Goal: Task Accomplishment & Management: Manage account settings

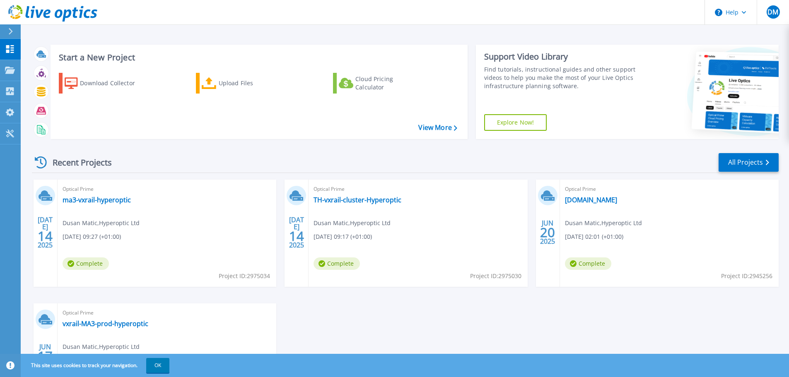
click at [72, 164] on div "Recent Projects" at bounding box center [77, 162] width 91 height 20
click at [34, 159] on div "Recent Projects" at bounding box center [77, 162] width 91 height 20
click at [41, 162] on icon at bounding box center [41, 162] width 12 height 12
click at [39, 163] on icon at bounding box center [41, 162] width 12 height 12
click at [38, 164] on icon at bounding box center [41, 162] width 12 height 12
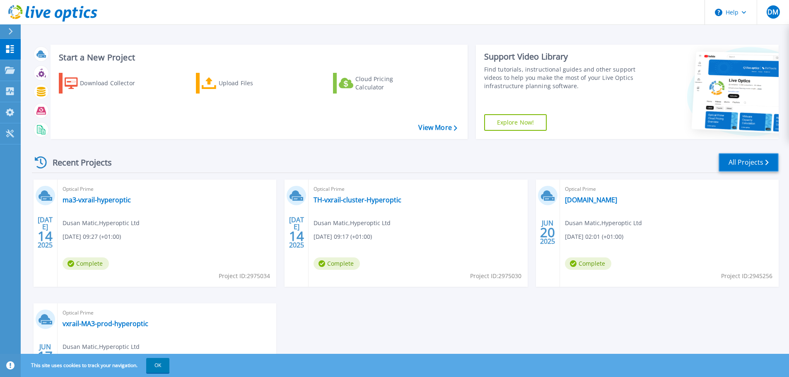
click at [745, 166] on link "All Projects" at bounding box center [748, 162] width 60 height 19
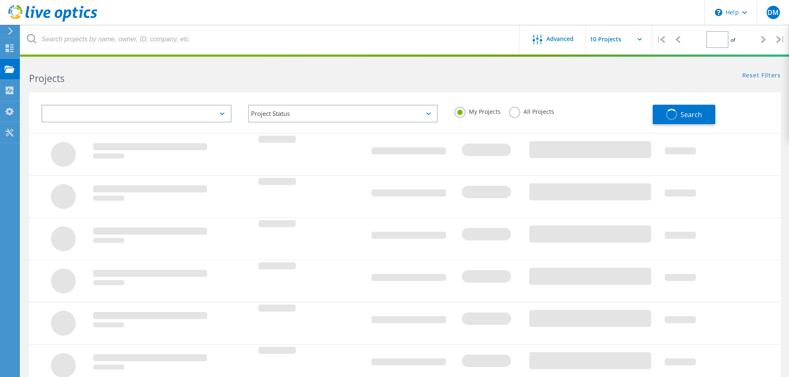
type input "1"
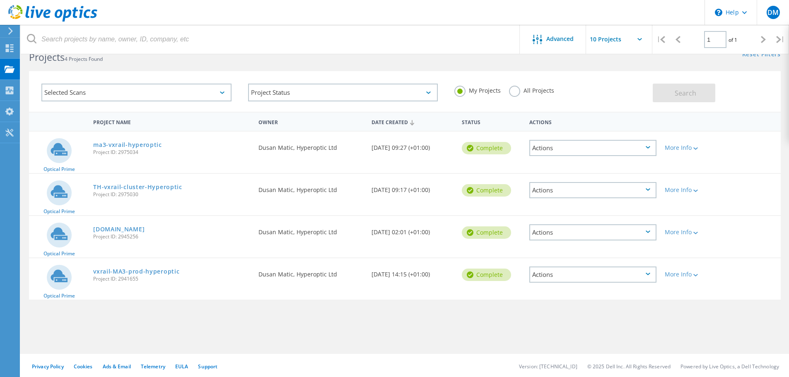
scroll to position [23, 0]
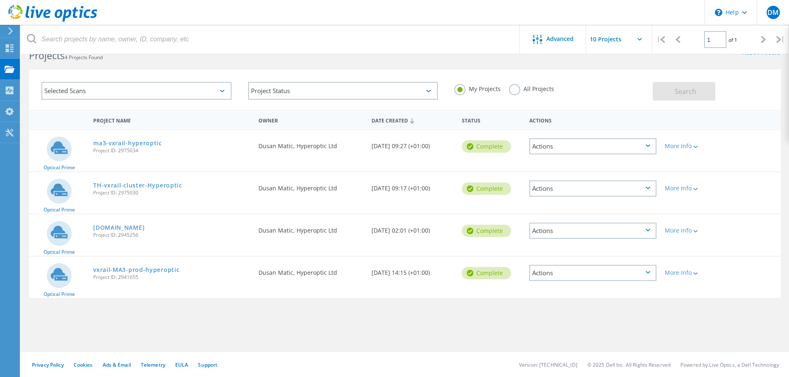
click at [59, 305] on div "Project Name Owner Date Created Status Actions Optical Prime ma3-vxrail-hyperop…" at bounding box center [404, 217] width 751 height 215
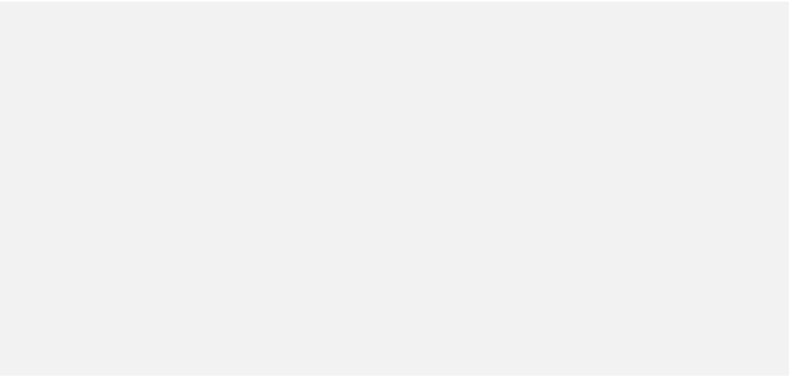
scroll to position [23, 0]
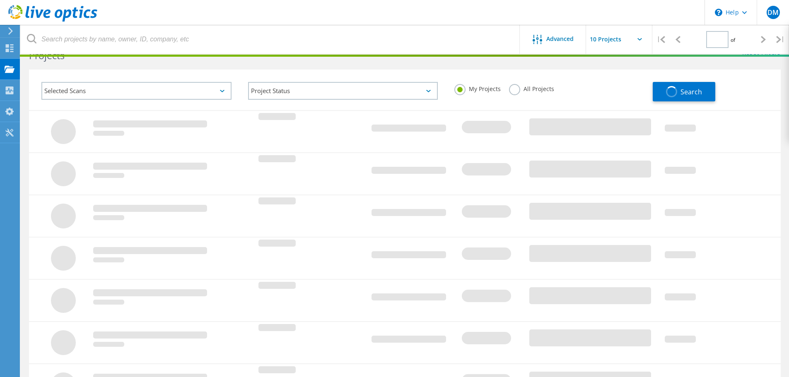
type input "1"
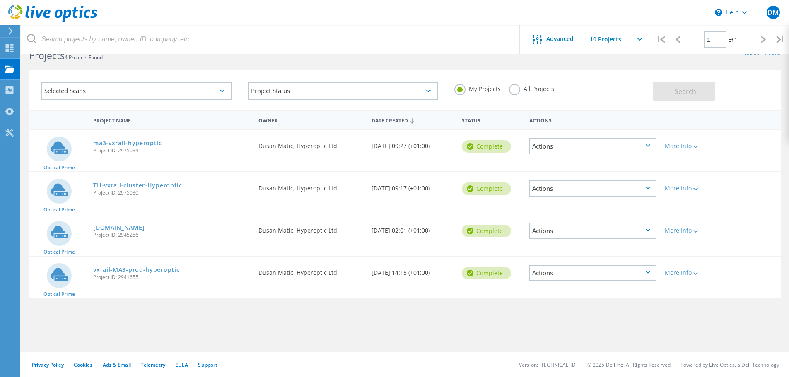
click at [649, 143] on div "Actions" at bounding box center [592, 146] width 127 height 16
click at [563, 303] on div "Project Name Owner Date Created Status Actions Optical Prime ma3-vxrail-hyperop…" at bounding box center [404, 217] width 751 height 215
click at [514, 92] on label "All Projects" at bounding box center [531, 88] width 45 height 8
click at [0, 0] on input "All Projects" at bounding box center [0, 0] width 0 height 0
click at [677, 89] on span "Search" at bounding box center [685, 91] width 22 height 9
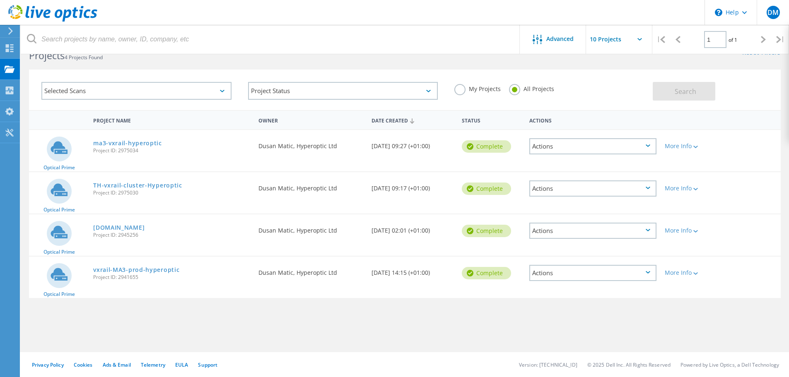
click at [459, 89] on label "My Projects" at bounding box center [477, 88] width 46 height 8
click at [0, 0] on input "My Projects" at bounding box center [0, 0] width 0 height 0
click at [686, 88] on span "Search" at bounding box center [685, 91] width 22 height 9
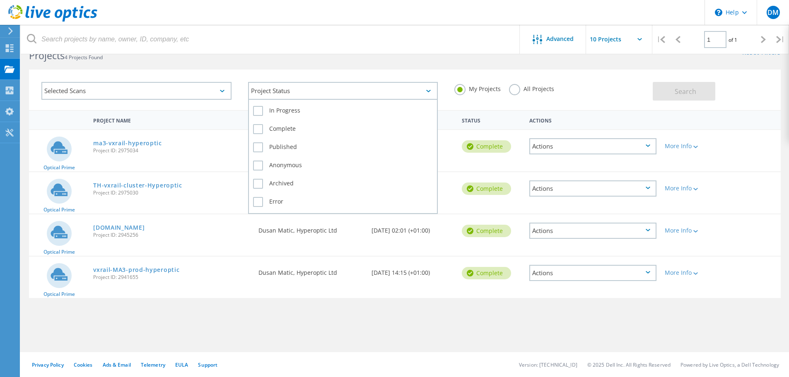
click at [414, 87] on div "Project Status" at bounding box center [343, 91] width 190 height 18
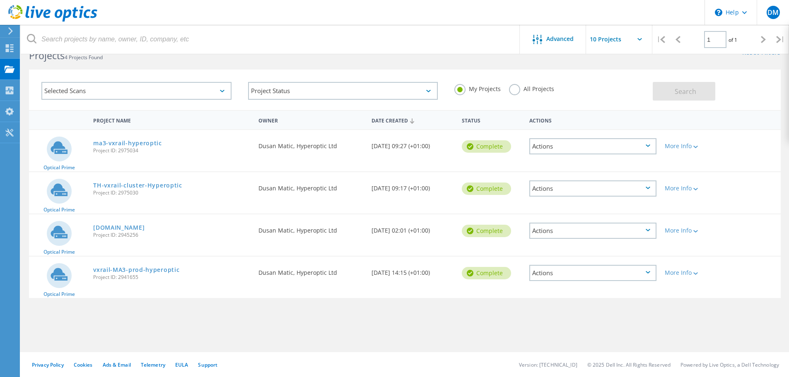
click at [183, 84] on div "Selected Scans" at bounding box center [136, 91] width 190 height 18
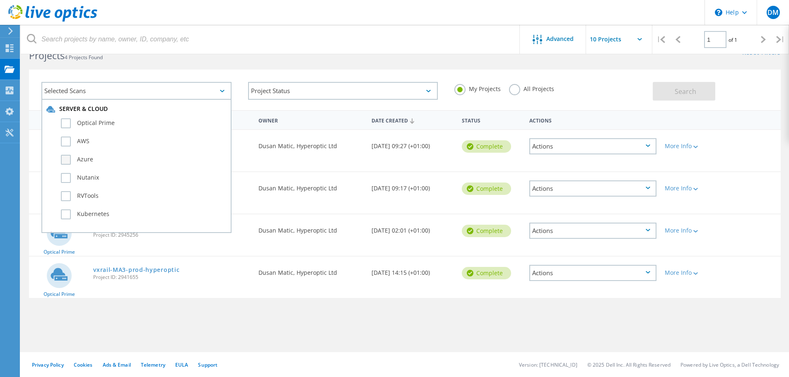
scroll to position [0, 0]
click at [347, 320] on div "Project Name Owner Date Created Status Actions Optical Prime ma3-vxrail-hyperop…" at bounding box center [404, 217] width 751 height 215
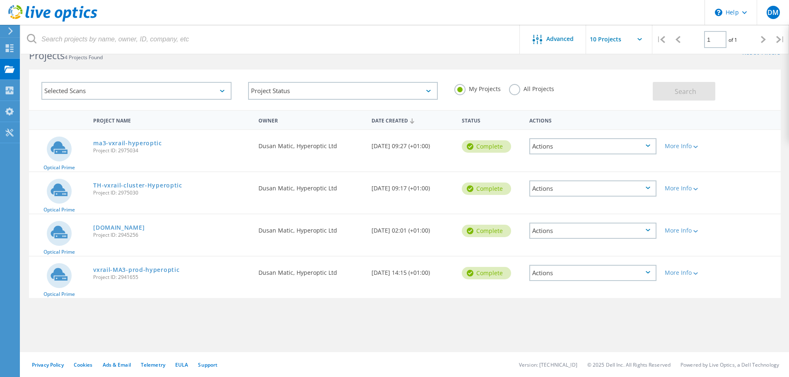
click at [225, 90] on div "Selected Scans" at bounding box center [136, 91] width 190 height 18
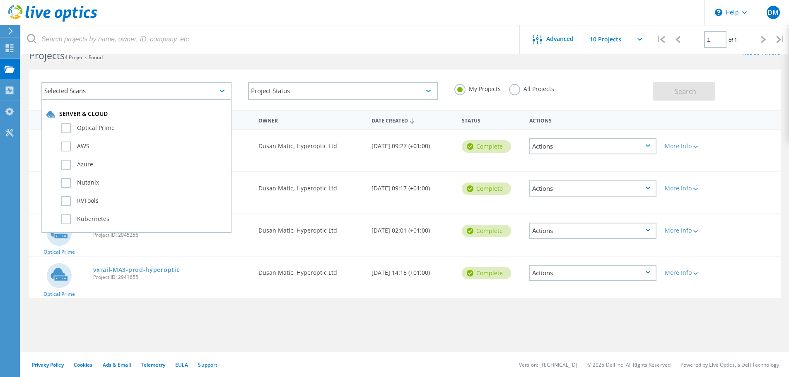
click at [177, 320] on div "Project Name Owner Date Created Status Actions Optical Prime ma3-vxrail-hyperop…" at bounding box center [404, 217] width 751 height 215
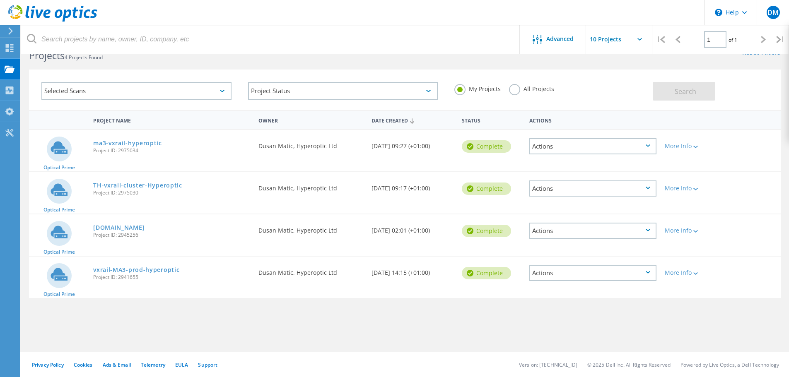
click at [553, 11] on header "\n Help Explore Helpful Articles Contact Support DM End User Dusan Matic dusan.…" at bounding box center [394, 12] width 789 height 25
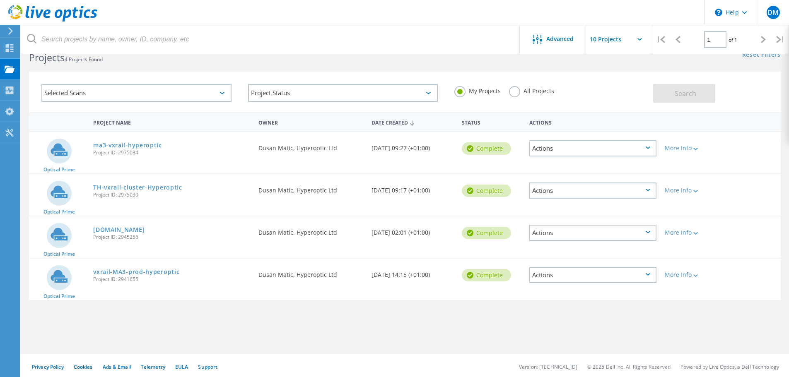
scroll to position [23, 0]
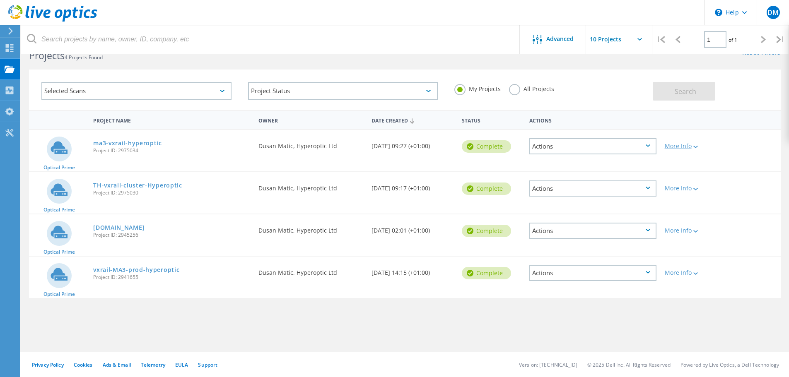
click at [693, 148] on div at bounding box center [694, 146] width 6 height 5
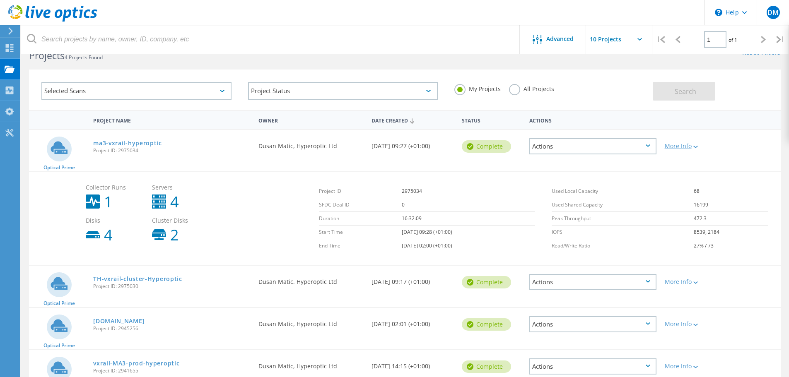
click at [697, 147] on icon at bounding box center [695, 147] width 5 height 2
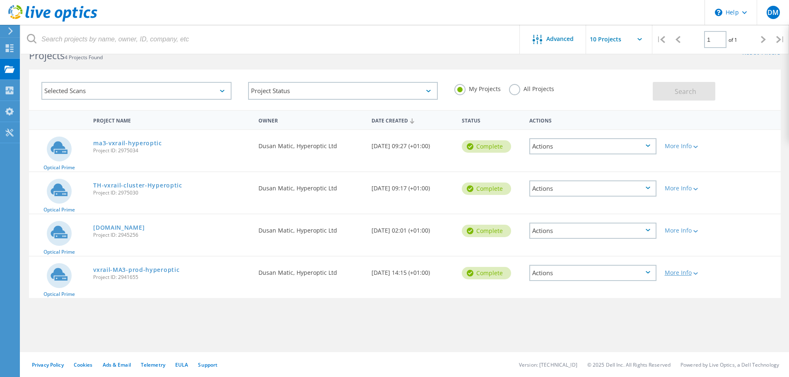
click at [693, 273] on div at bounding box center [694, 273] width 6 height 5
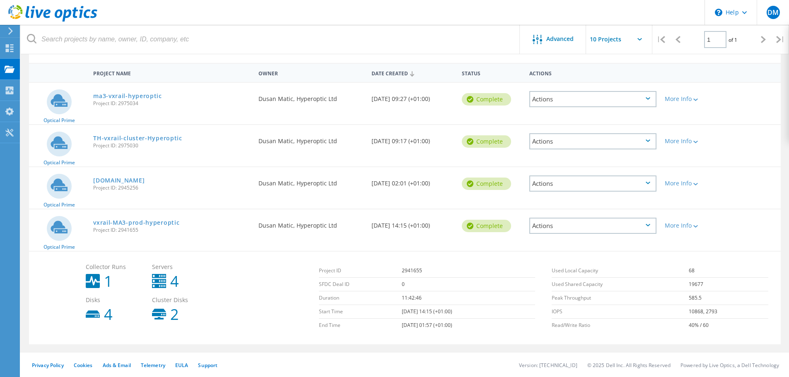
scroll to position [70, 0]
click at [696, 226] on icon at bounding box center [695, 226] width 5 height 2
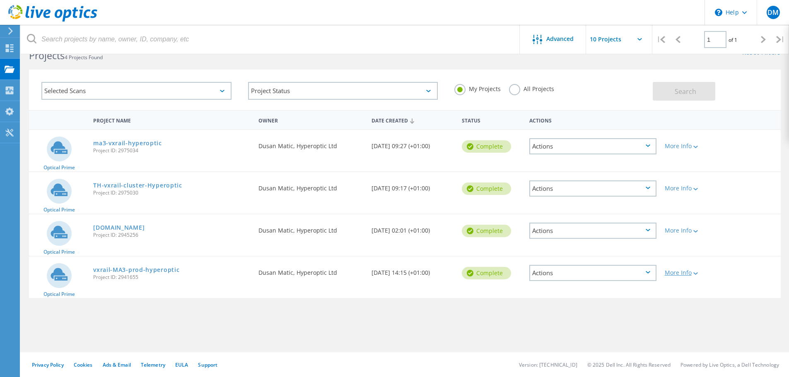
scroll to position [23, 0]
click at [643, 273] on div "Actions" at bounding box center [592, 273] width 127 height 16
click at [588, 291] on div "Delete" at bounding box center [592, 292] width 125 height 13
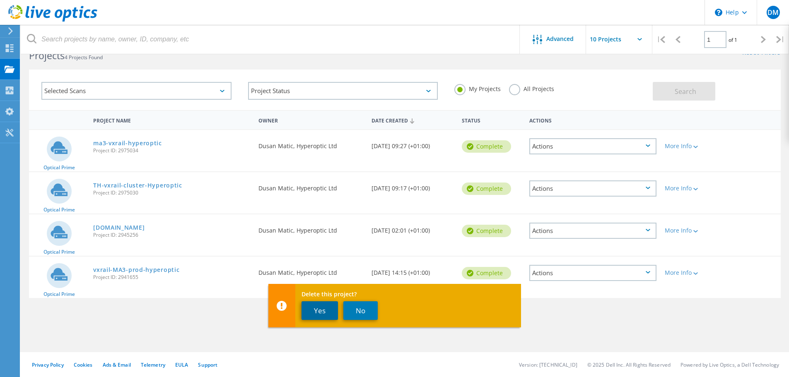
click at [321, 312] on button "Yes" at bounding box center [319, 310] width 36 height 19
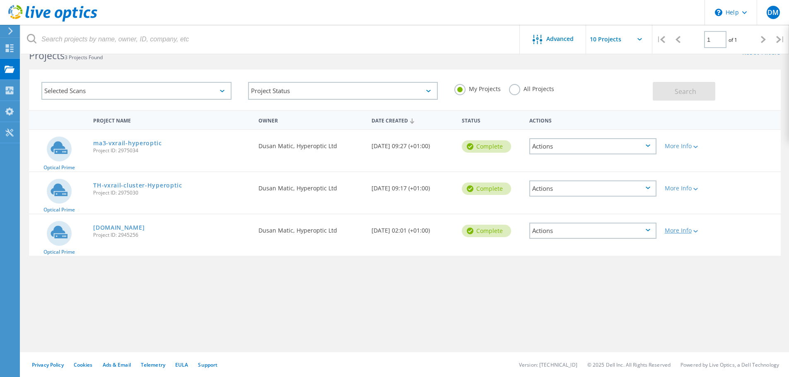
click at [687, 231] on div "More Info" at bounding box center [691, 231] width 52 height 6
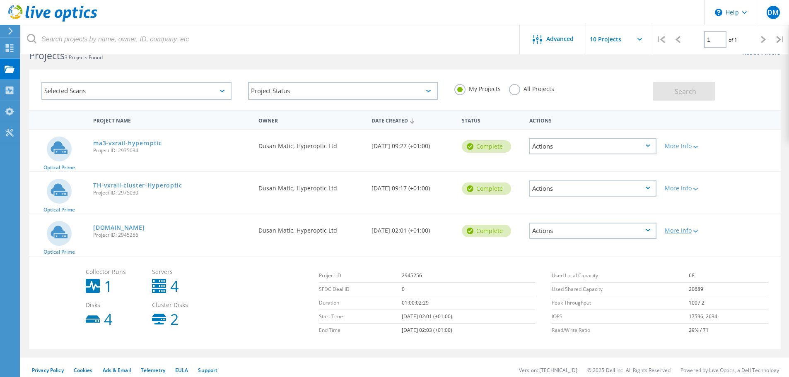
click at [691, 230] on div "More Info" at bounding box center [691, 231] width 52 height 6
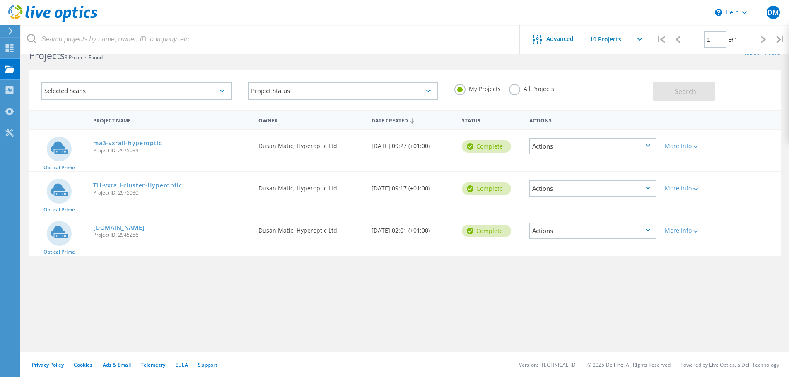
click at [728, 231] on div "Optical Prime vxrail-THW-vcenter.hyperoptic.com Project ID: 2945256 Requested B…" at bounding box center [404, 234] width 751 height 41
click at [683, 236] on div "More Info" at bounding box center [690, 227] width 60 height 27
click at [734, 232] on div "Optical Prime vxrail-THW-vcenter.hyperoptic.com Project ID: 2945256 Requested B…" at bounding box center [404, 234] width 751 height 41
click at [688, 188] on div "More Info" at bounding box center [691, 188] width 52 height 6
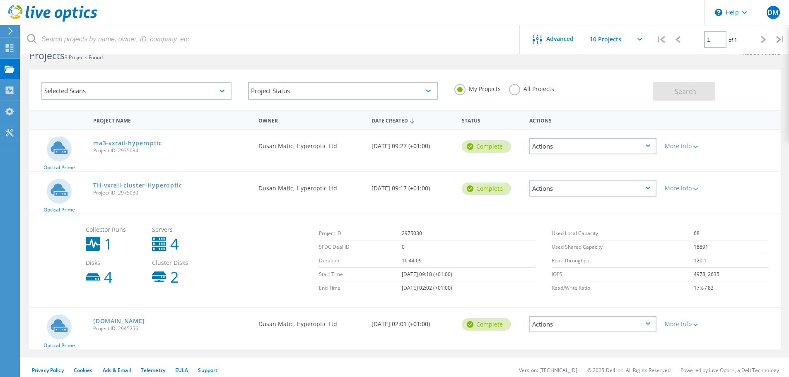
click at [688, 188] on div "More Info" at bounding box center [691, 188] width 52 height 6
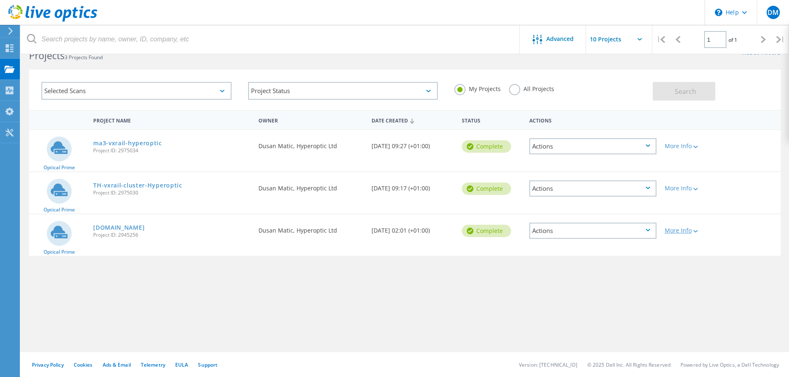
click at [689, 229] on div "More Info" at bounding box center [691, 231] width 52 height 6
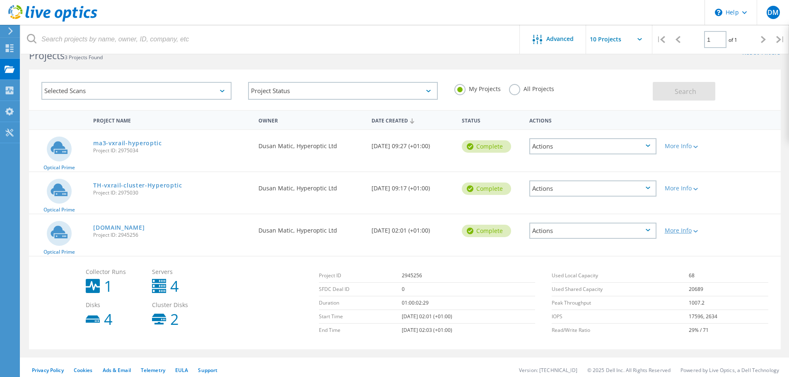
click at [691, 232] on div "More Info" at bounding box center [691, 231] width 52 height 6
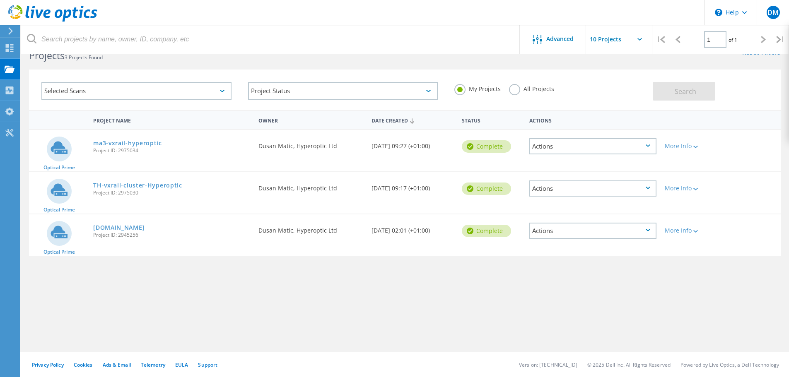
click at [697, 188] on div at bounding box center [694, 188] width 6 height 5
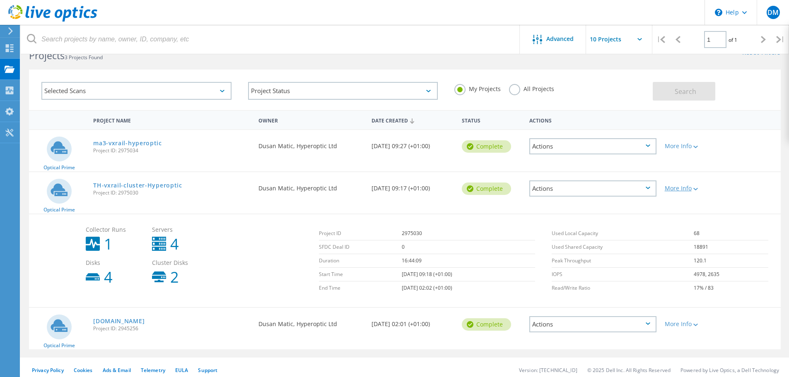
click at [696, 190] on icon at bounding box center [695, 189] width 5 height 2
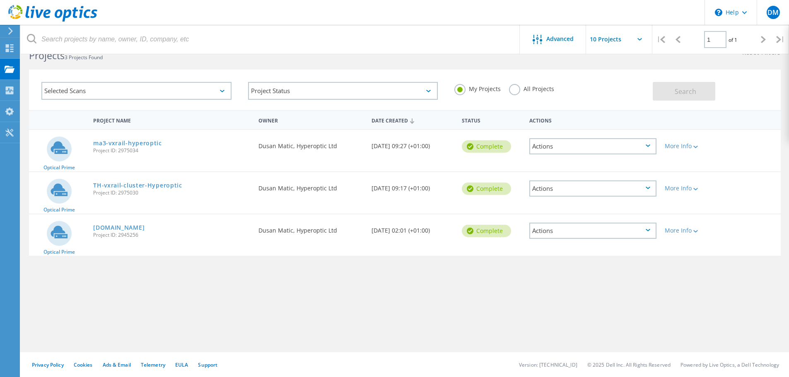
click at [639, 191] on div "Actions" at bounding box center [592, 189] width 127 height 16
click at [540, 208] on div "Delete" at bounding box center [592, 208] width 125 height 13
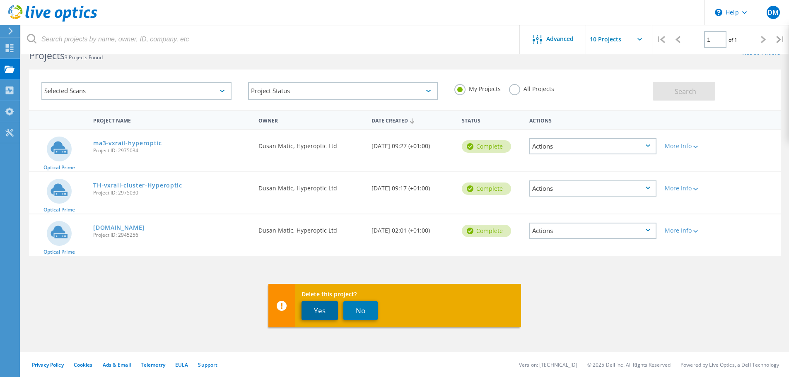
click at [316, 312] on button "Yes" at bounding box center [319, 310] width 36 height 19
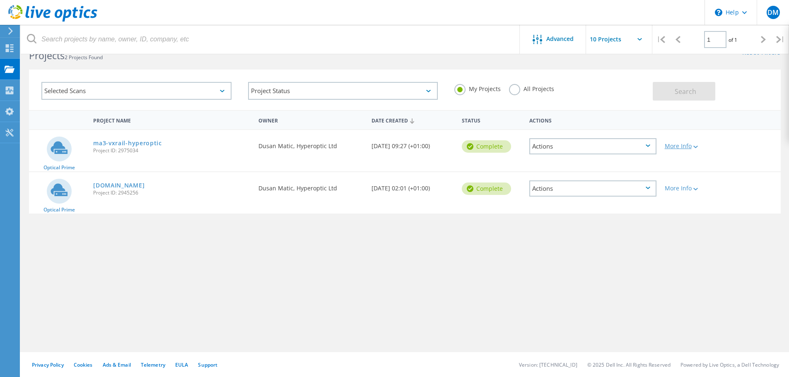
click at [692, 147] on div "More Info" at bounding box center [691, 146] width 52 height 6
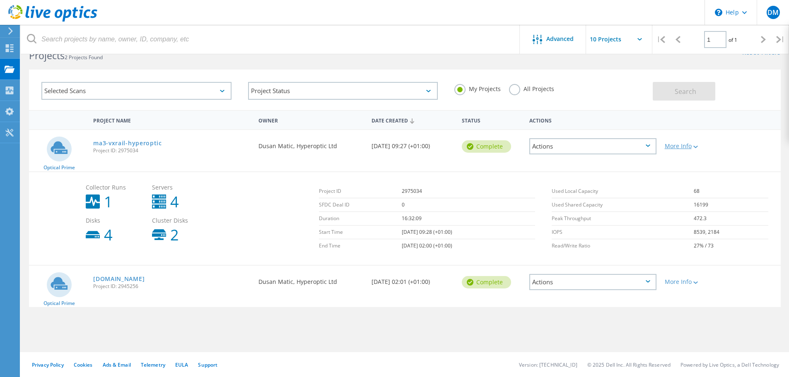
click at [692, 147] on div "More Info" at bounding box center [691, 146] width 52 height 6
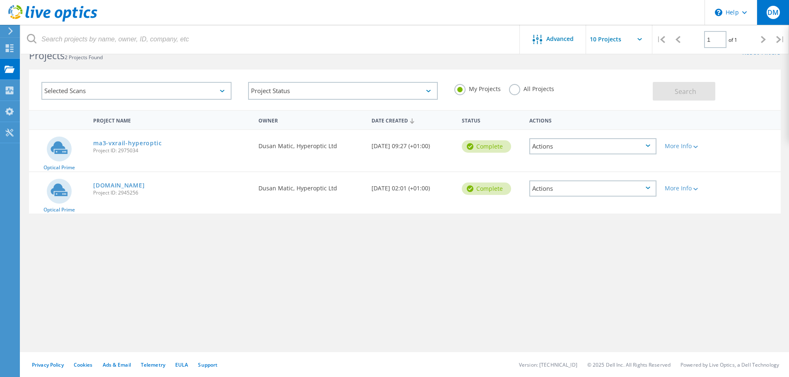
click at [778, 16] on span "DM" at bounding box center [772, 12] width 11 height 7
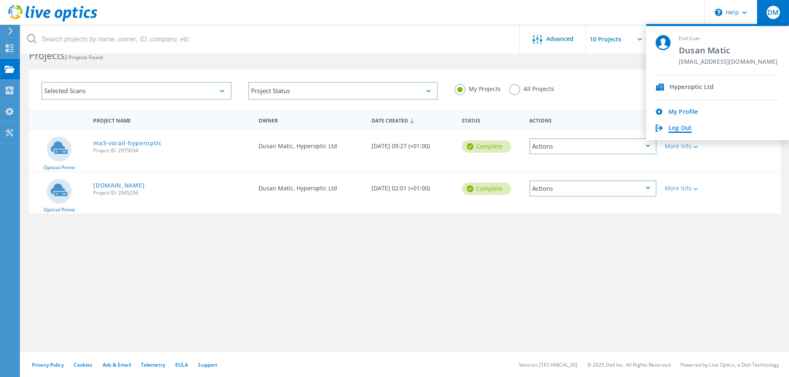
click at [673, 126] on link "Log Out" at bounding box center [679, 129] width 23 height 8
